Goal: Information Seeking & Learning: Learn about a topic

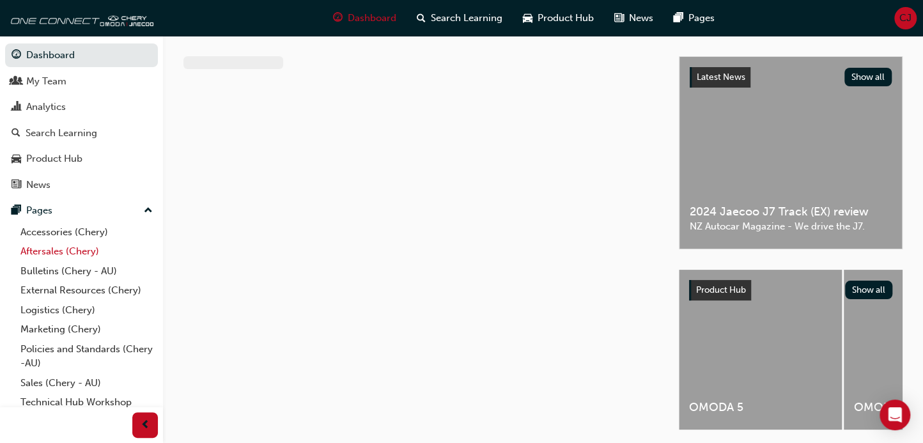
click at [80, 256] on link "Aftersales (Chery)" at bounding box center [86, 252] width 143 height 20
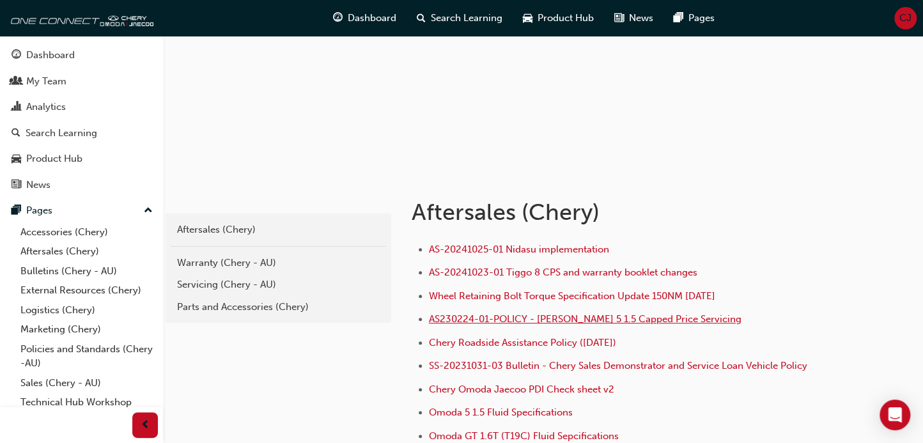
scroll to position [213, 0]
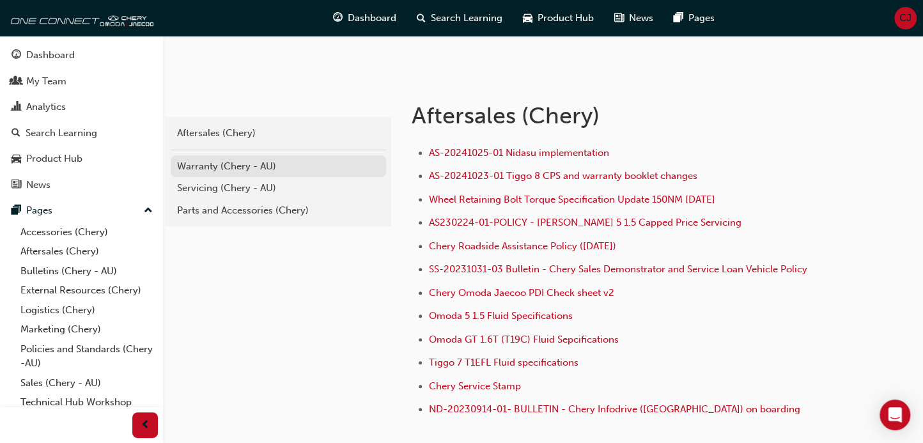
click at [249, 173] on link "Warranty (Chery - AU)" at bounding box center [278, 166] width 215 height 22
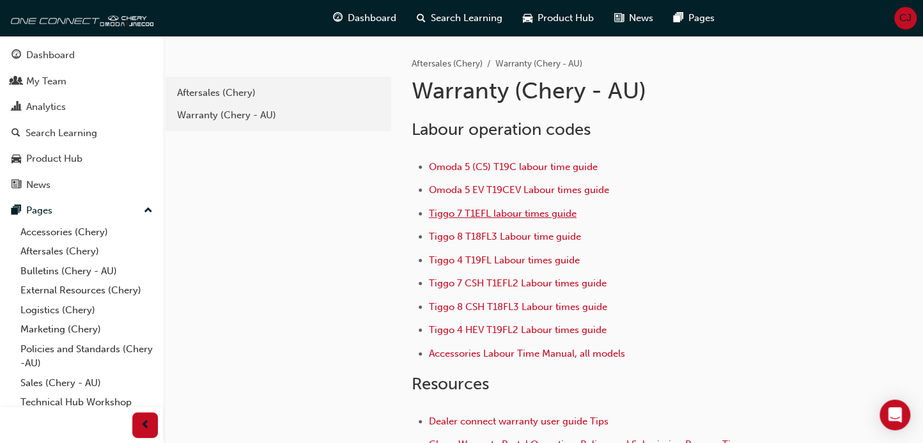
click at [505, 212] on span "Tiggo 7 T1EFL labour times guide" at bounding box center [503, 214] width 148 height 12
click at [500, 254] on span "Tiggo 4 T19FL Labour times guide" at bounding box center [504, 260] width 151 height 12
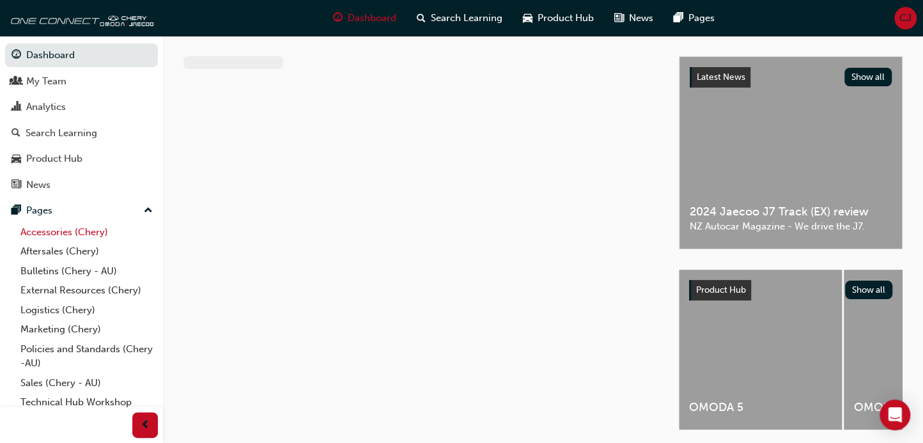
click at [85, 236] on link "Accessories (Chery)" at bounding box center [86, 232] width 143 height 20
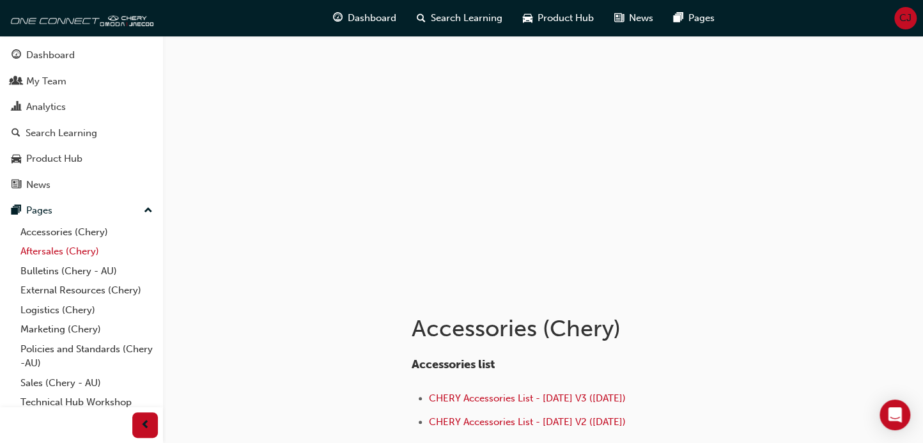
click at [76, 252] on link "Aftersales (Chery)" at bounding box center [86, 252] width 143 height 20
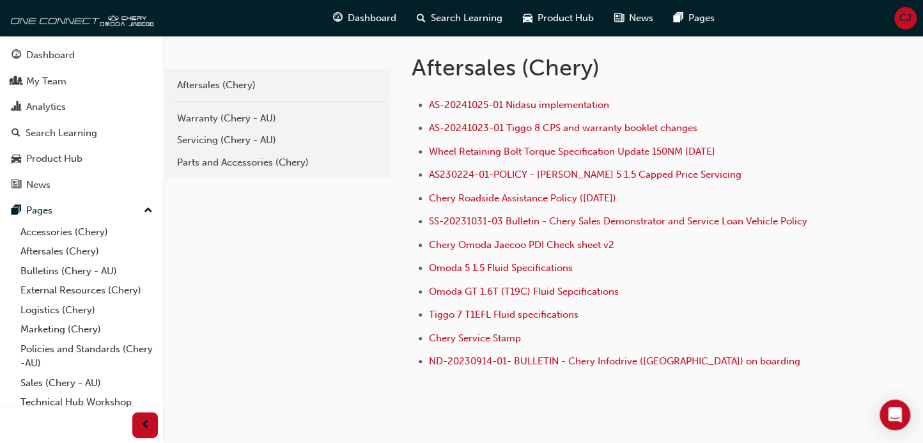
scroll to position [168, 0]
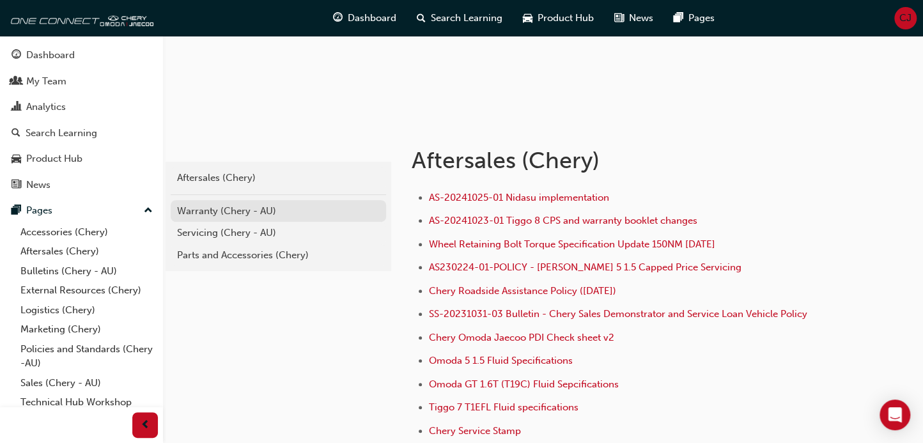
click at [199, 210] on div "Warranty (Chery - AU)" at bounding box center [278, 211] width 203 height 15
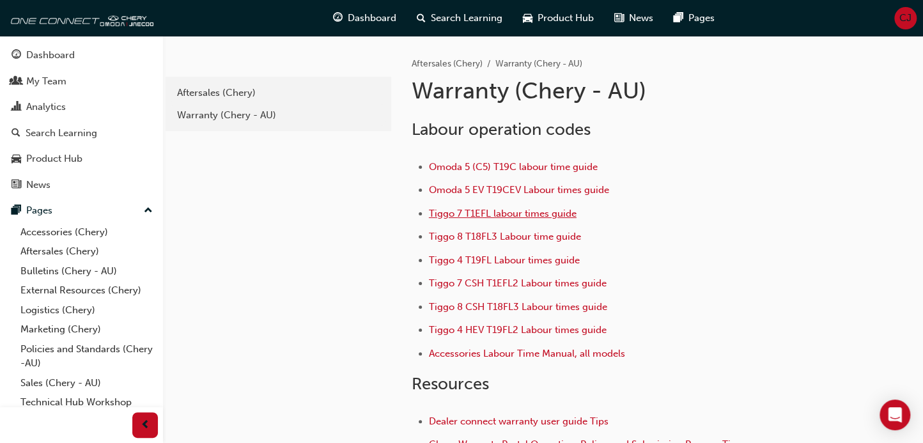
click at [490, 212] on span "Tiggo 7 T1EFL labour times guide" at bounding box center [503, 214] width 148 height 12
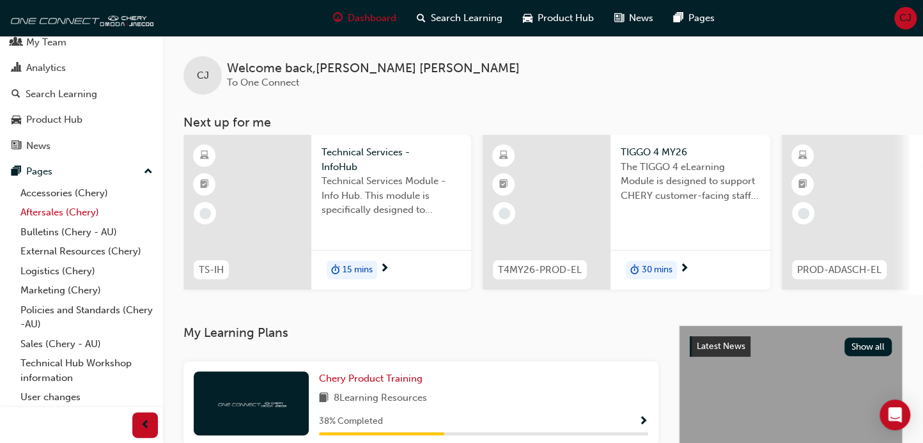
scroll to position [59, 0]
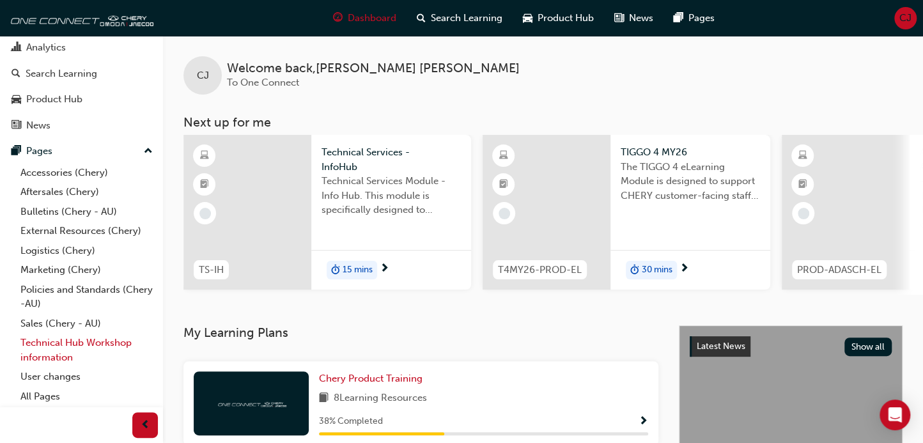
click at [77, 349] on link "Technical Hub Workshop information" at bounding box center [86, 350] width 143 height 34
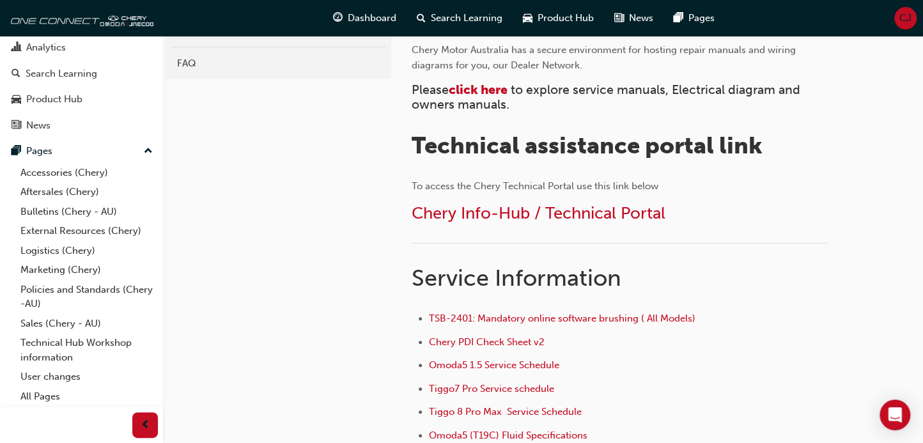
scroll to position [568, 0]
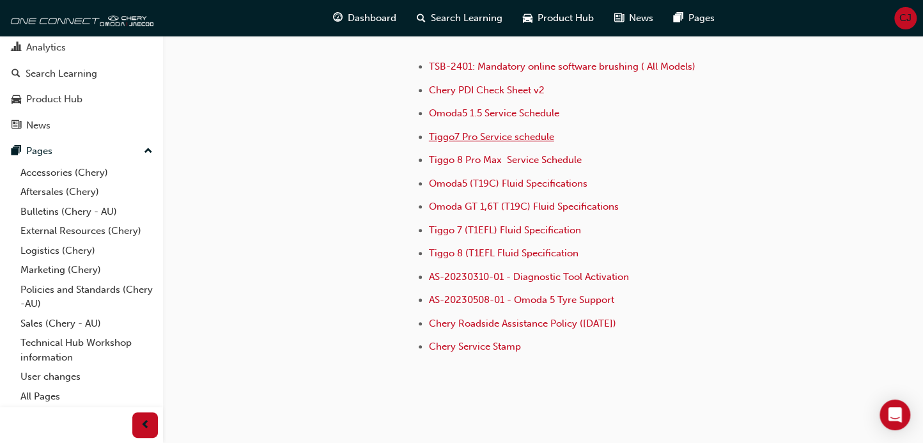
click at [488, 135] on span "Tiggo7 Pro Service schedule" at bounding box center [491, 137] width 125 height 12
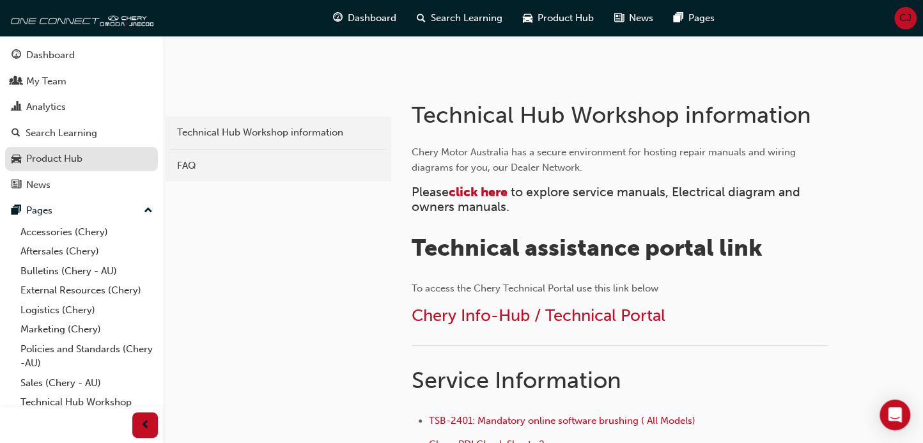
scroll to position [213, 0]
click at [74, 249] on link "Aftersales (Chery)" at bounding box center [86, 252] width 143 height 20
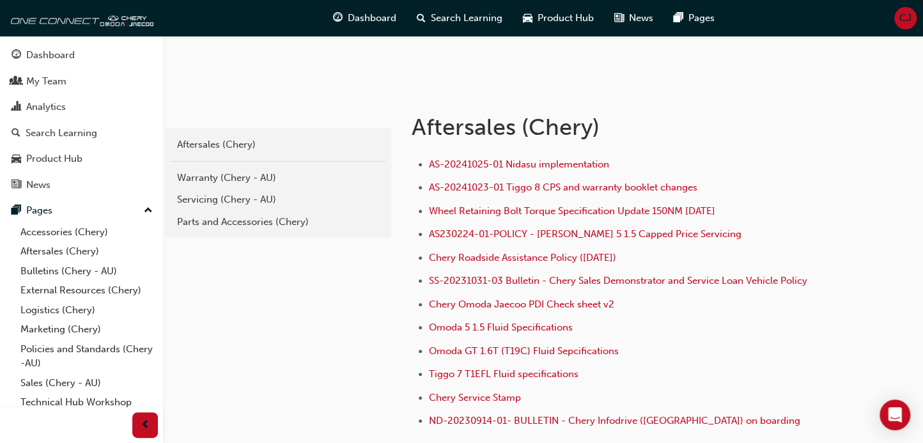
scroll to position [311, 0]
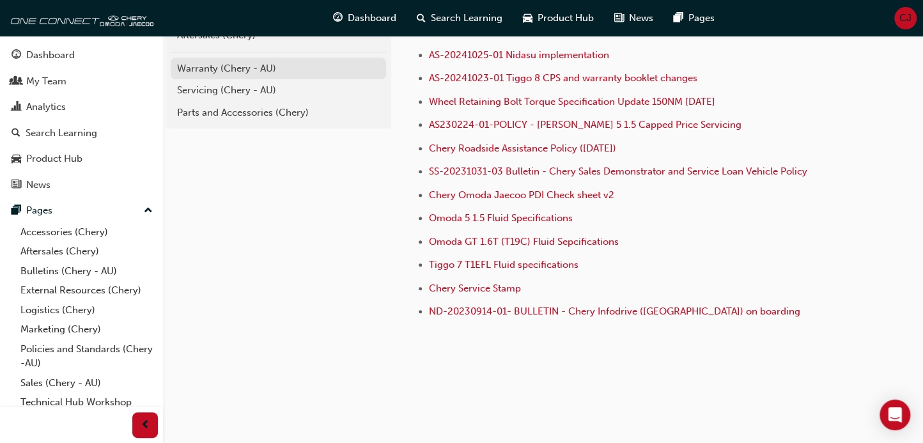
click at [270, 70] on div "Warranty (Chery - AU)" at bounding box center [278, 68] width 203 height 15
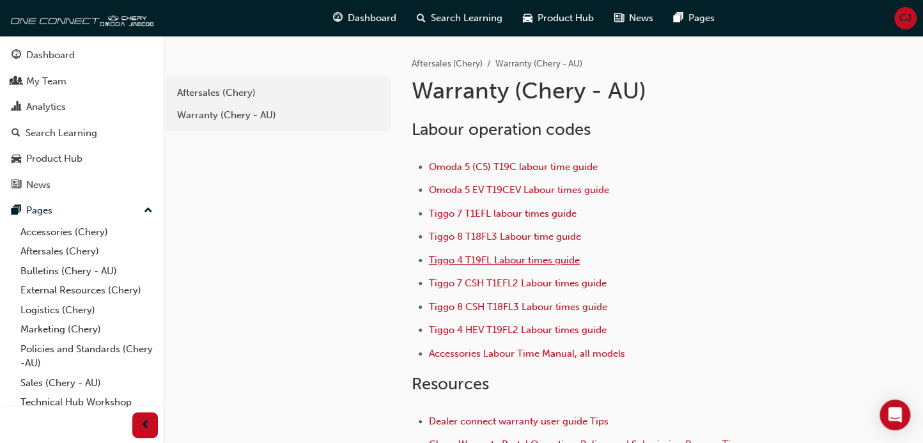
click at [485, 258] on span "Tiggo 4 T19FL Labour times guide" at bounding box center [504, 260] width 151 height 12
click at [492, 259] on span "Tiggo 4 T19FL Labour times guide" at bounding box center [504, 260] width 151 height 12
